Goal: Browse casually

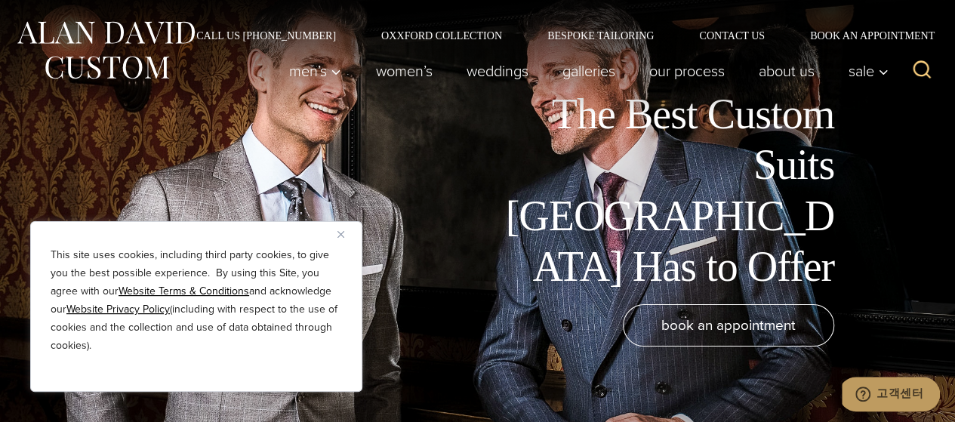
click at [347, 233] on button "Close" at bounding box center [347, 234] width 18 height 18
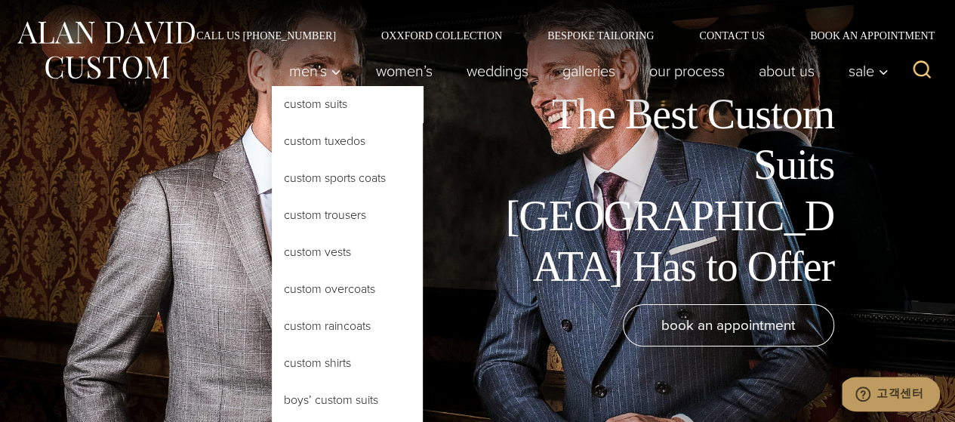
click at [306, 103] on link "Custom Suits" at bounding box center [347, 104] width 151 height 36
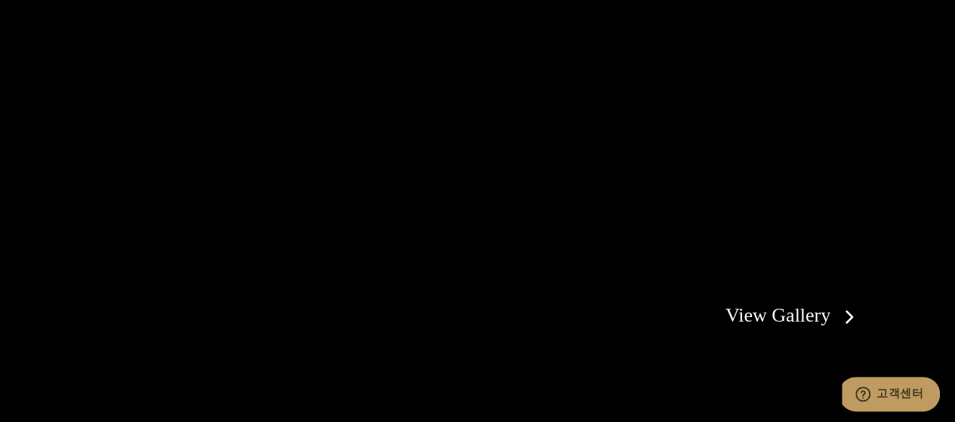
scroll to position [2567, 0]
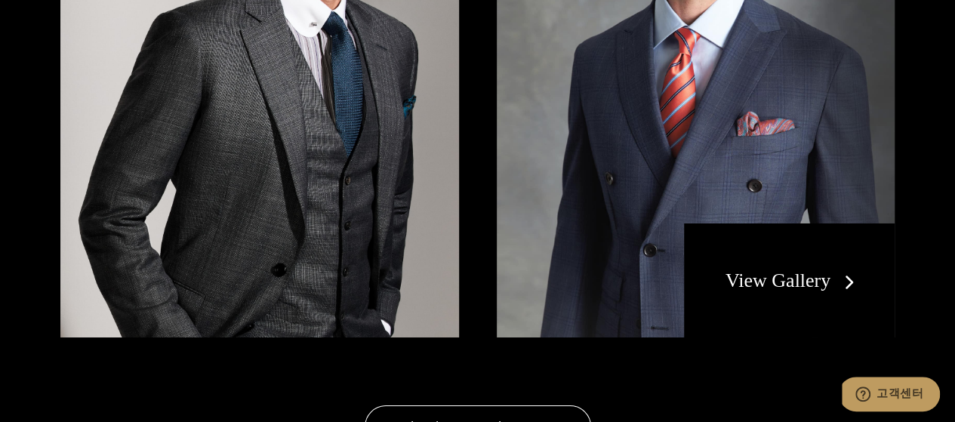
click at [749, 270] on link "View Gallery" at bounding box center [793, 281] width 135 height 22
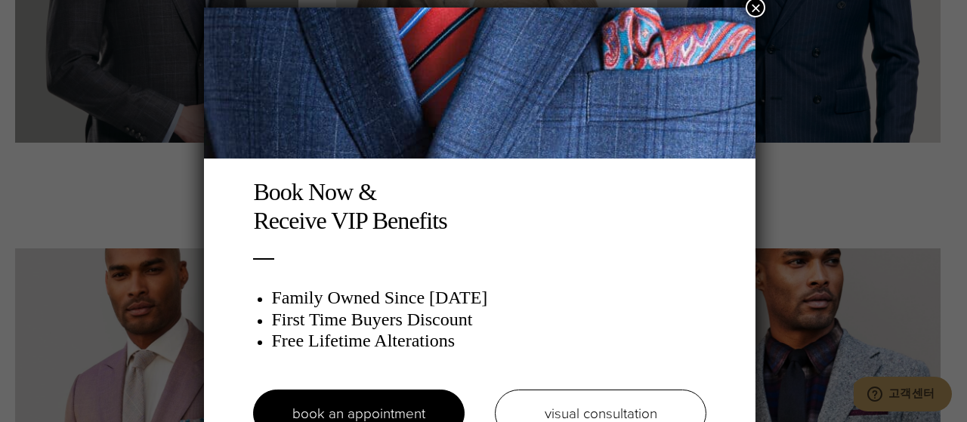
scroll to position [8, 0]
